Goal: Task Accomplishment & Management: Manage account settings

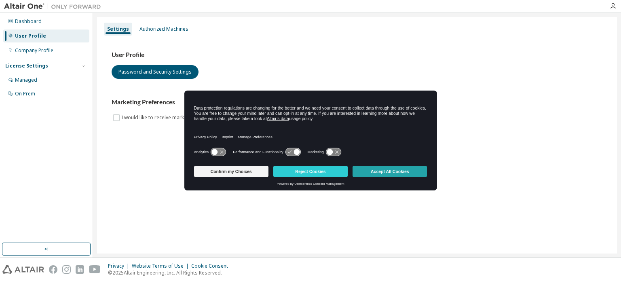
click at [382, 172] on button "Accept All Cookies" at bounding box center [390, 171] width 74 height 11
